Goal: Task Accomplishment & Management: Manage account settings

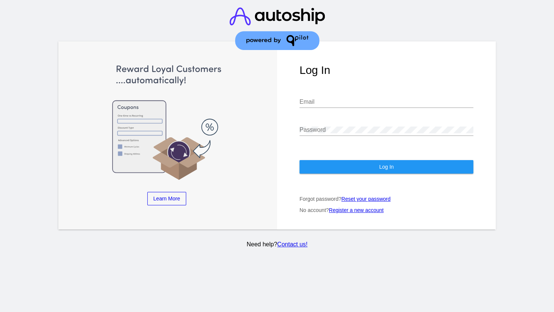
click at [317, 119] on div "Password" at bounding box center [386, 127] width 174 height 17
click at [315, 99] on input "Email" at bounding box center [386, 102] width 174 height 7
paste input "[EMAIL_ADDRESS][DOMAIN_NAME]"
type input "[EMAIL_ADDRESS][DOMAIN_NAME]"
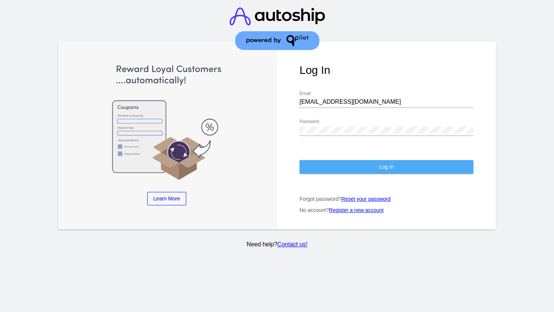
click at [314, 160] on button "Log In" at bounding box center [386, 166] width 174 height 13
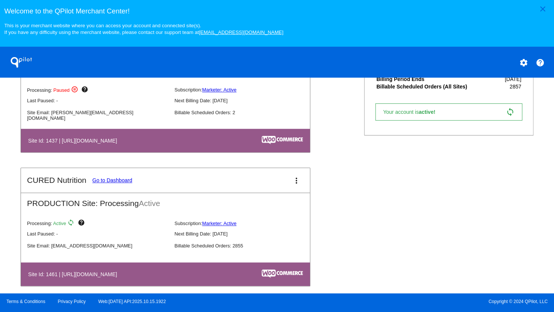
scroll to position [328, 0]
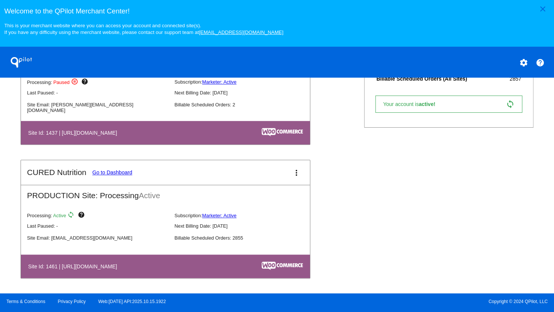
click at [109, 175] on link "Go to Dashboard" at bounding box center [112, 173] width 40 height 6
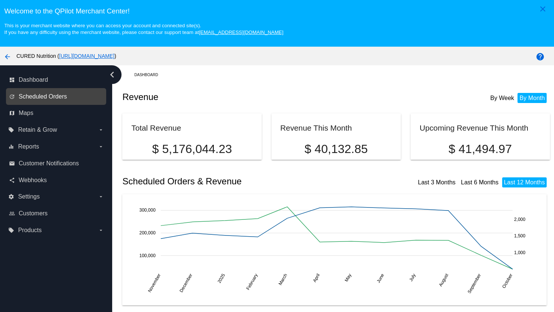
click at [43, 99] on span "Scheduled Orders" at bounding box center [43, 96] width 48 height 7
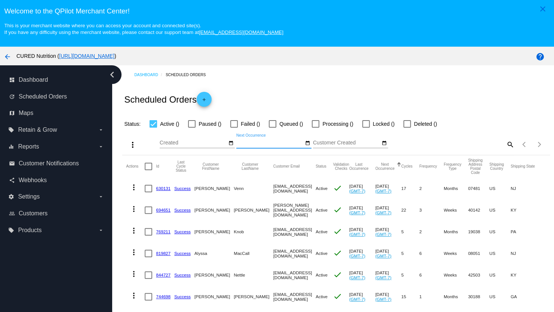
click at [260, 145] on input "Next Occurrence" at bounding box center [269, 143] width 67 height 6
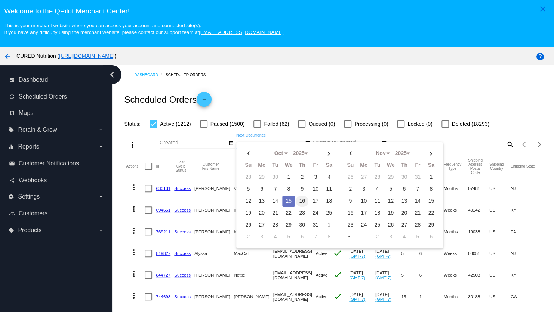
click at [299, 202] on td "16" at bounding box center [302, 201] width 13 height 11
click at [286, 72] on div "Dashboard Scheduled Orders" at bounding box center [341, 75] width 415 height 12
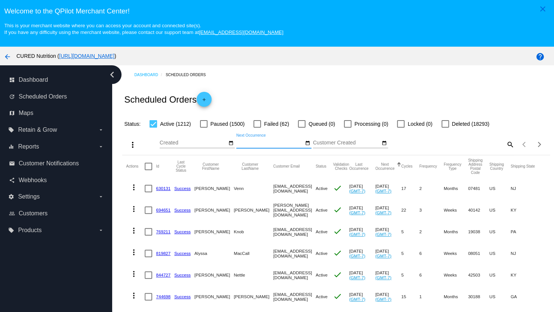
click at [282, 142] on input "Next Occurrence" at bounding box center [269, 143] width 67 height 6
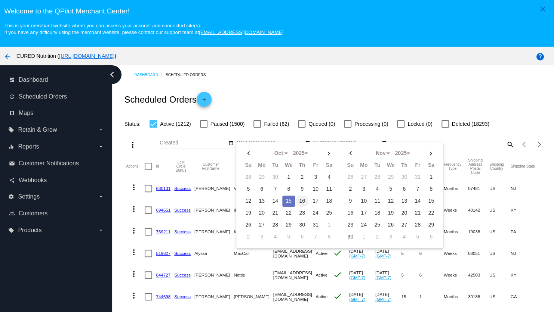
click at [297, 200] on td "16" at bounding box center [302, 201] width 13 height 11
type input "[DATE] - [DATE]"
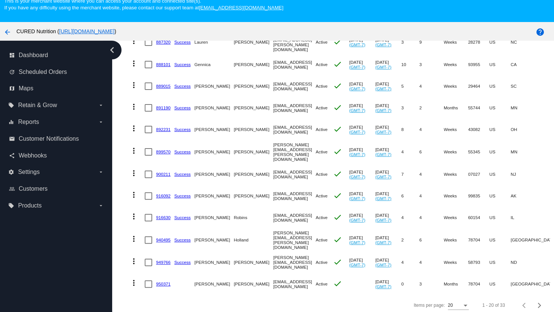
scroll to position [48, 0]
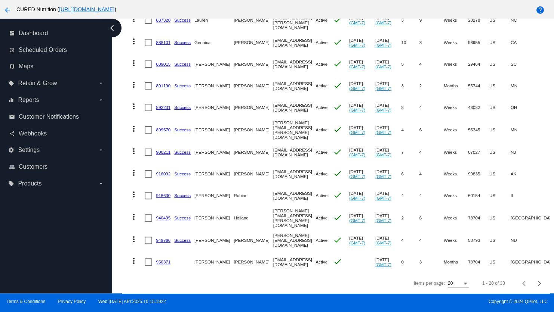
click at [462, 285] on div "Items per page:" at bounding box center [465, 283] width 7 height 5
click at [447, 277] on span "100" at bounding box center [446, 279] width 21 height 13
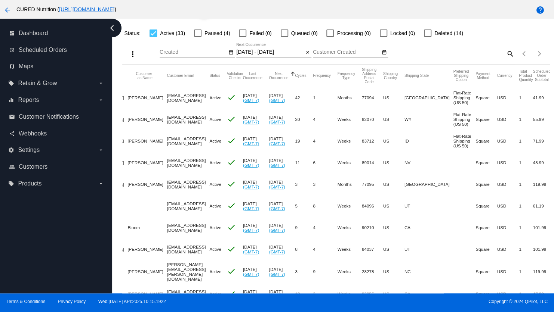
scroll to position [0, 0]
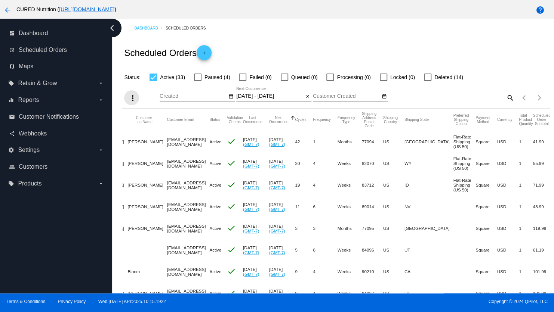
click at [135, 96] on mat-icon "more_vert" at bounding box center [132, 98] width 9 height 9
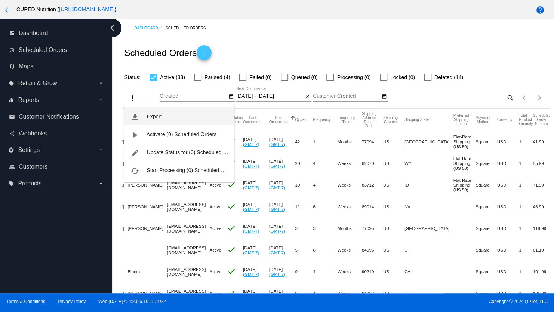
click at [143, 112] on button "file_download Export" at bounding box center [179, 117] width 110 height 18
